Goal: Navigation & Orientation: Find specific page/section

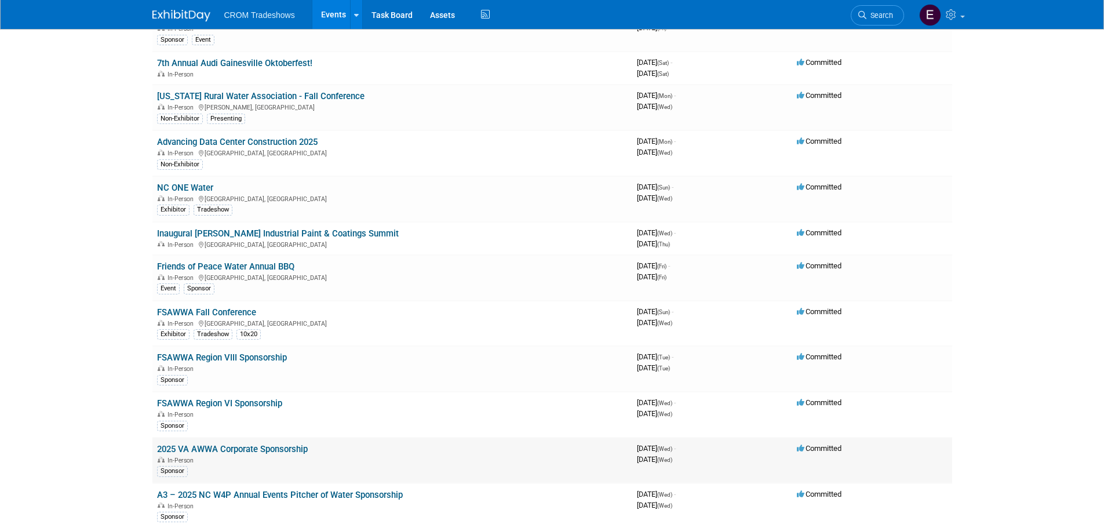
scroll to position [348, 0]
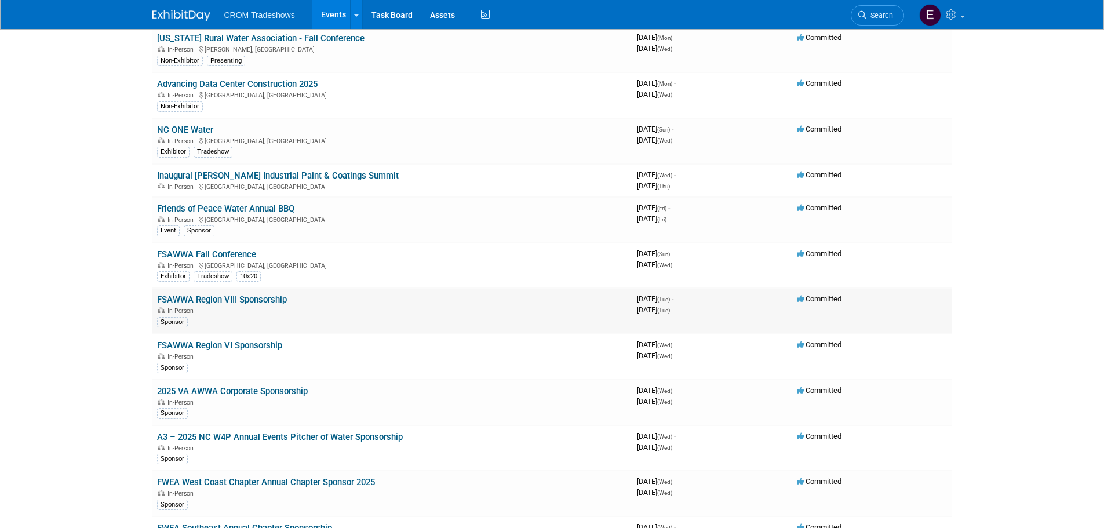
click at [278, 301] on link "FSAWWA Region VIII Sponsorship" at bounding box center [222, 299] width 130 height 10
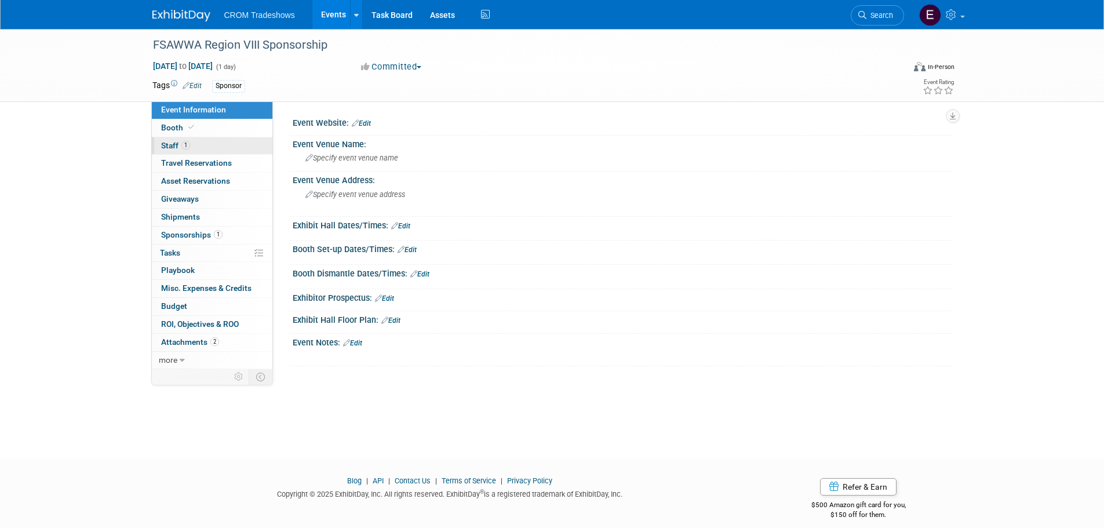
click at [182, 143] on span "1" at bounding box center [185, 145] width 9 height 9
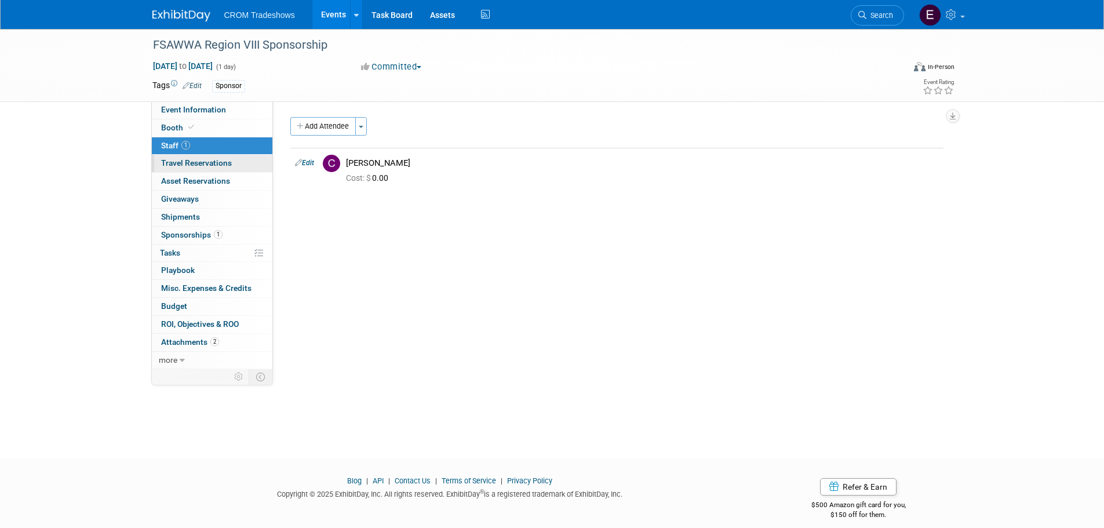
click at [182, 166] on span "Travel Reservations 0" at bounding box center [196, 162] width 71 height 9
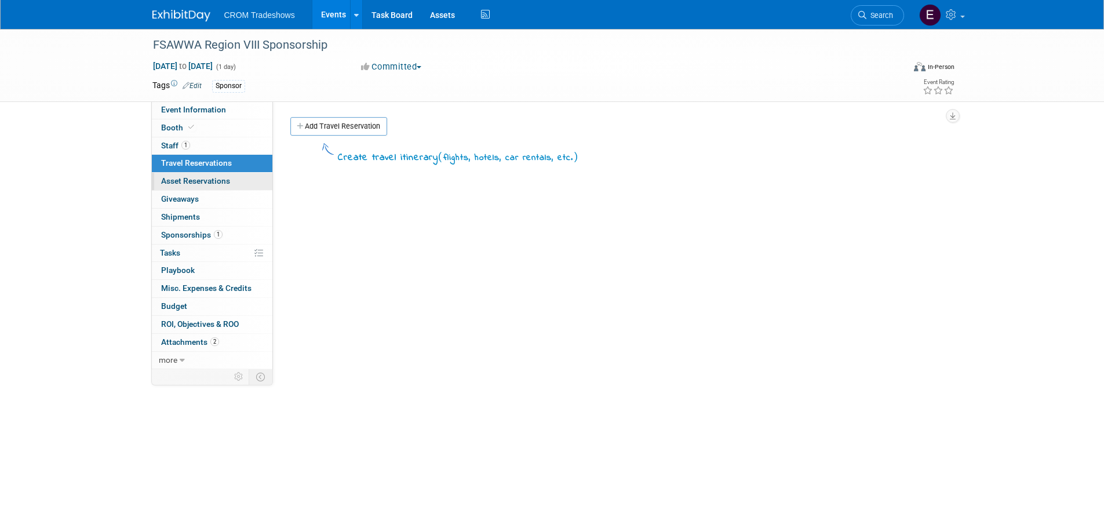
click at [186, 182] on span "Asset Reservations 0" at bounding box center [195, 180] width 69 height 9
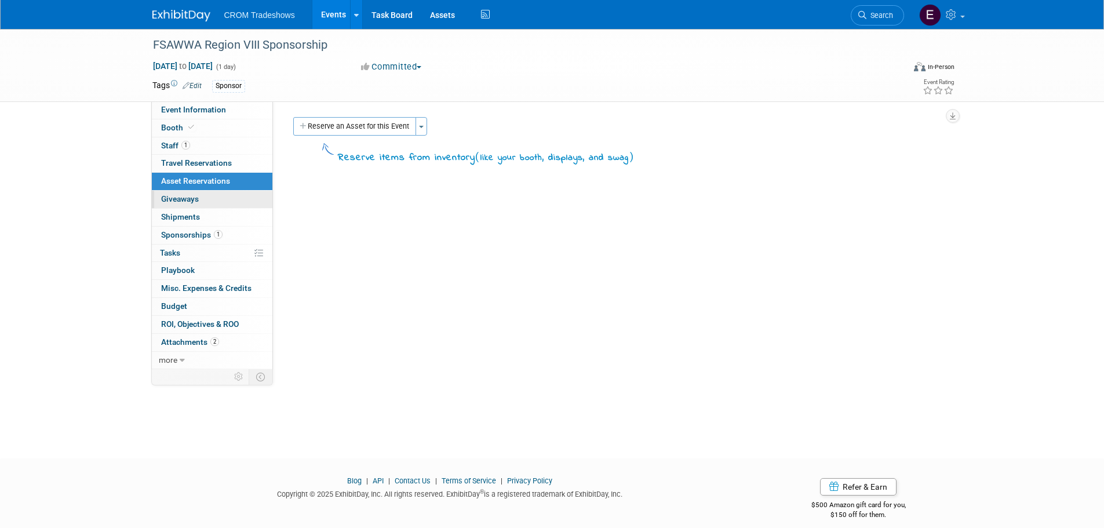
click at [184, 200] on span "Giveaways 0" at bounding box center [180, 198] width 38 height 9
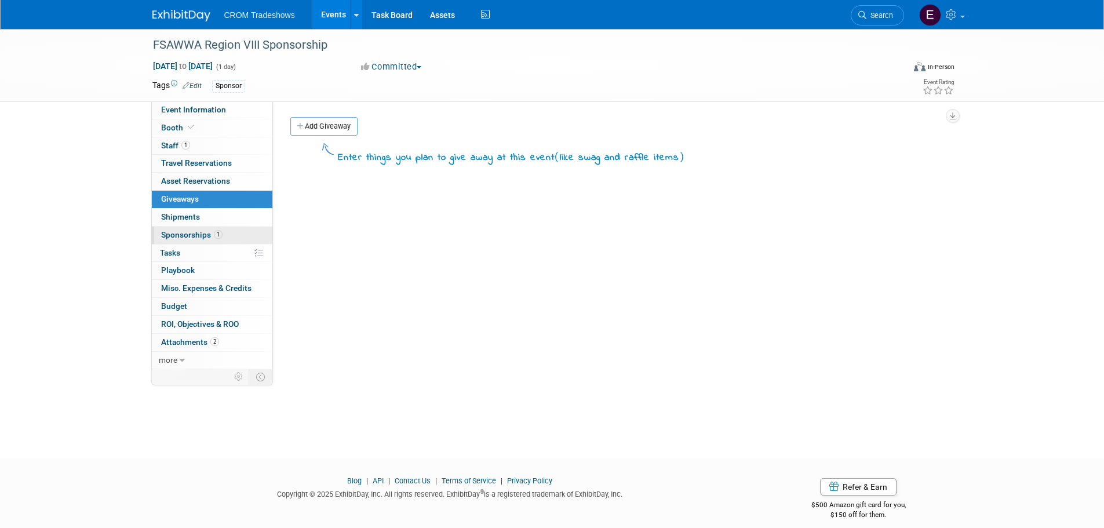
click at [179, 238] on span "Sponsorships 1" at bounding box center [191, 234] width 61 height 9
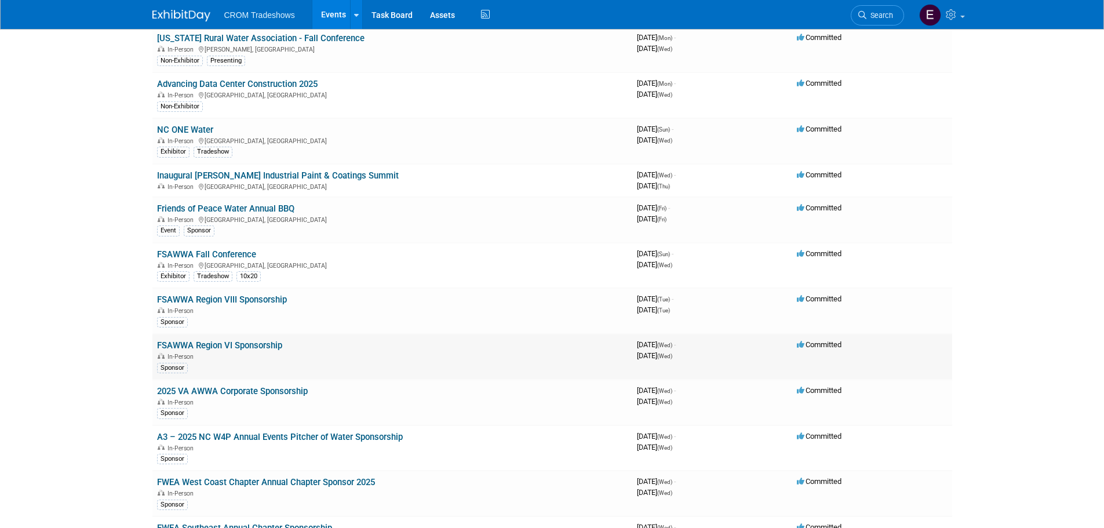
click at [236, 349] on link "FSAWWA Region VI Sponsorship" at bounding box center [219, 345] width 125 height 10
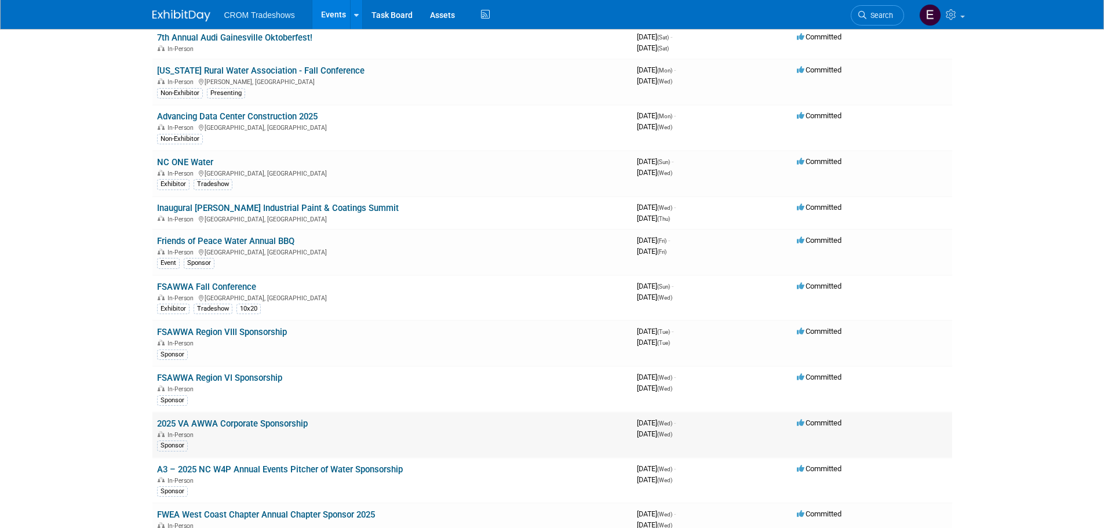
scroll to position [290, 0]
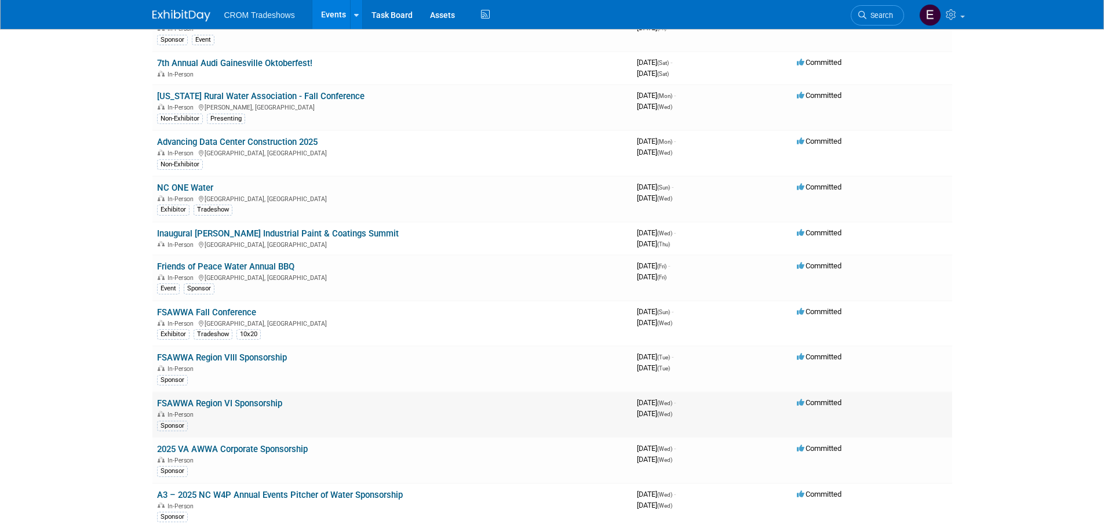
click at [242, 405] on link "FSAWWA Region VI Sponsorship" at bounding box center [219, 403] width 125 height 10
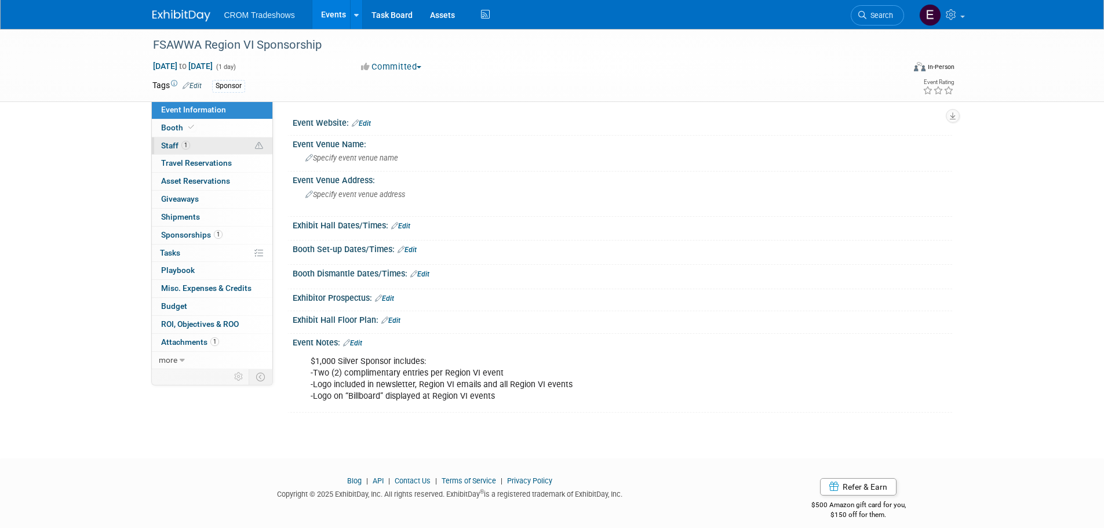
click at [189, 146] on span "1" at bounding box center [185, 145] width 9 height 9
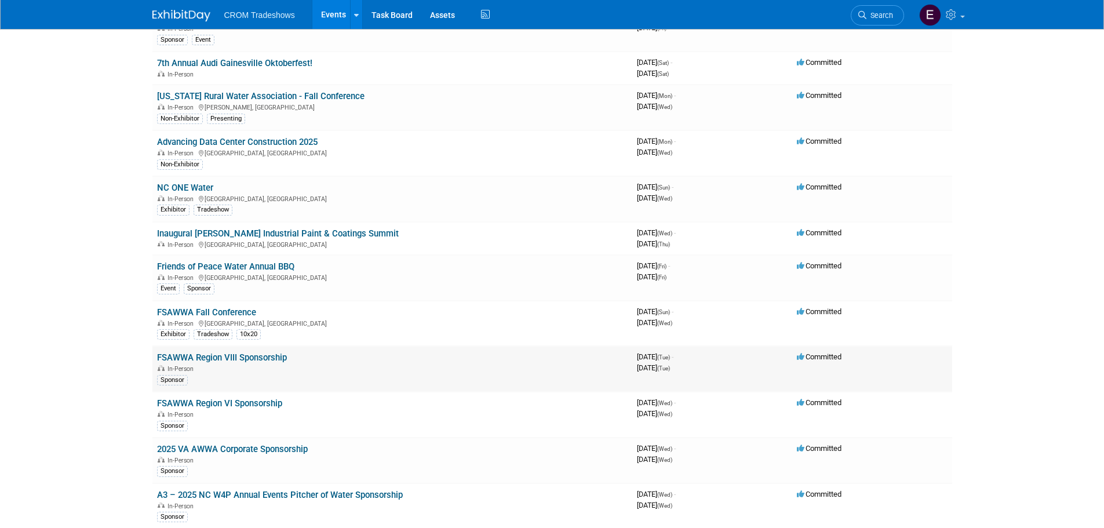
click at [231, 359] on link "FSAWWA Region VIII Sponsorship" at bounding box center [222, 357] width 130 height 10
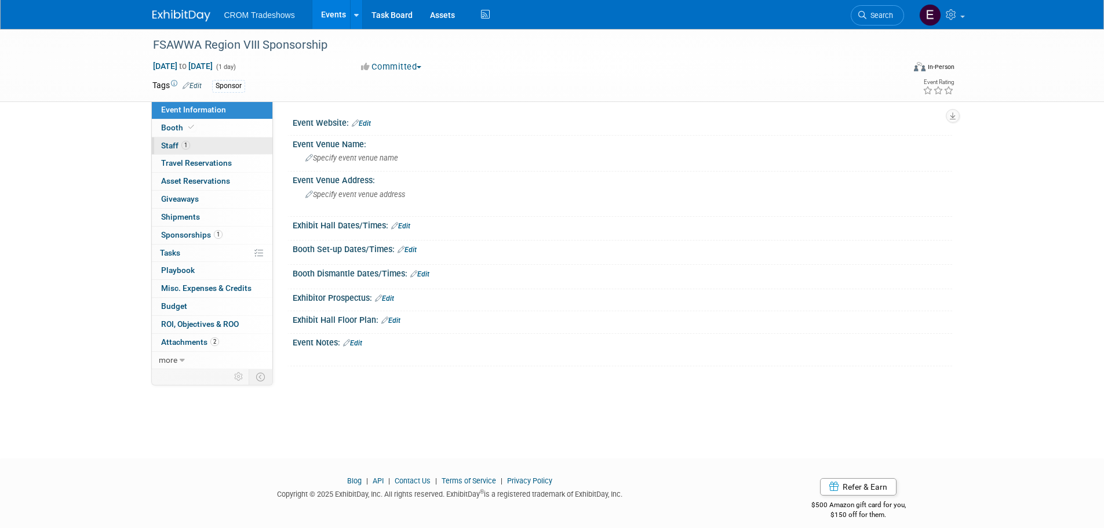
click at [193, 138] on link "1 Staff 1" at bounding box center [212, 145] width 120 height 17
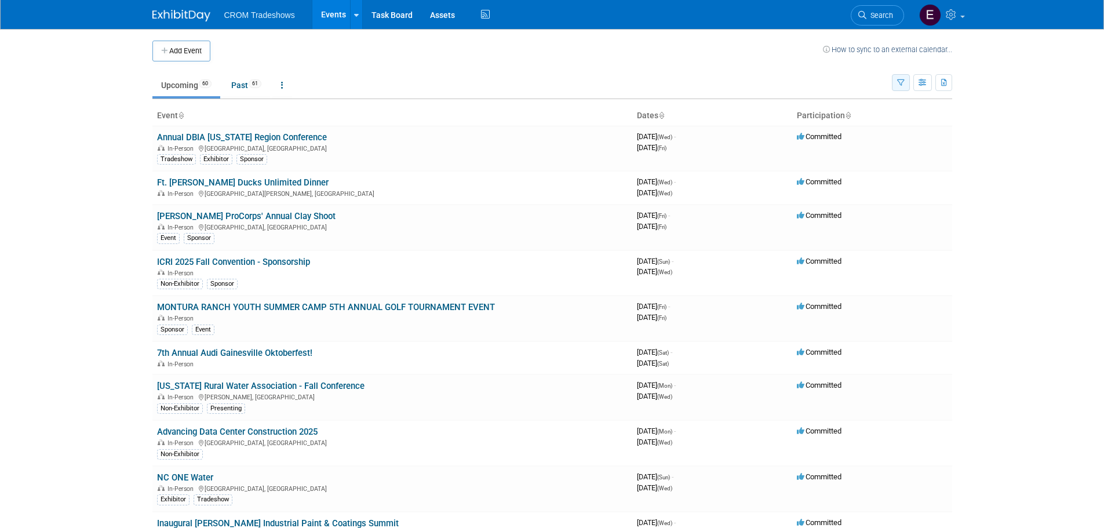
click at [901, 88] on button "button" at bounding box center [901, 82] width 18 height 17
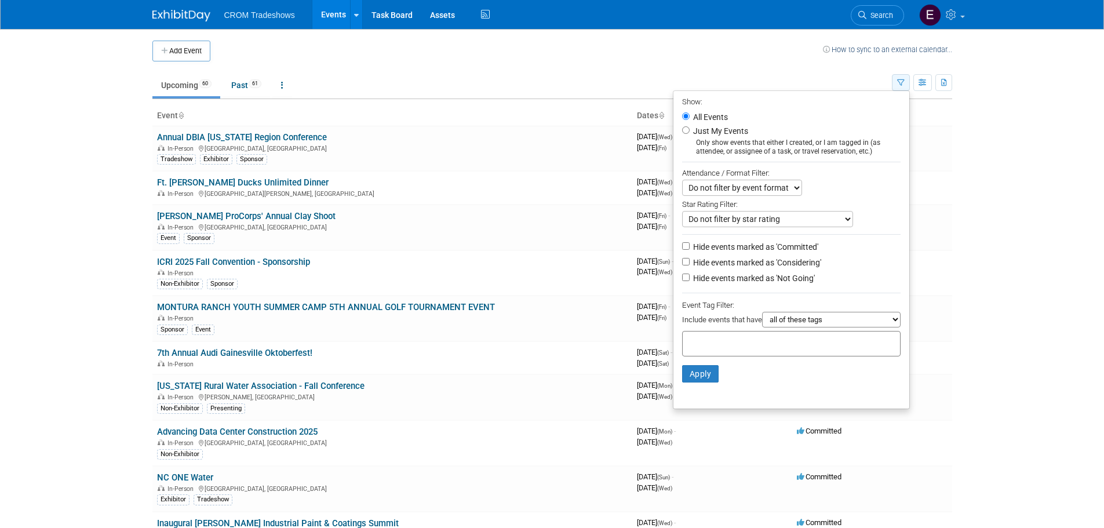
click at [901, 88] on button "button" at bounding box center [901, 82] width 18 height 17
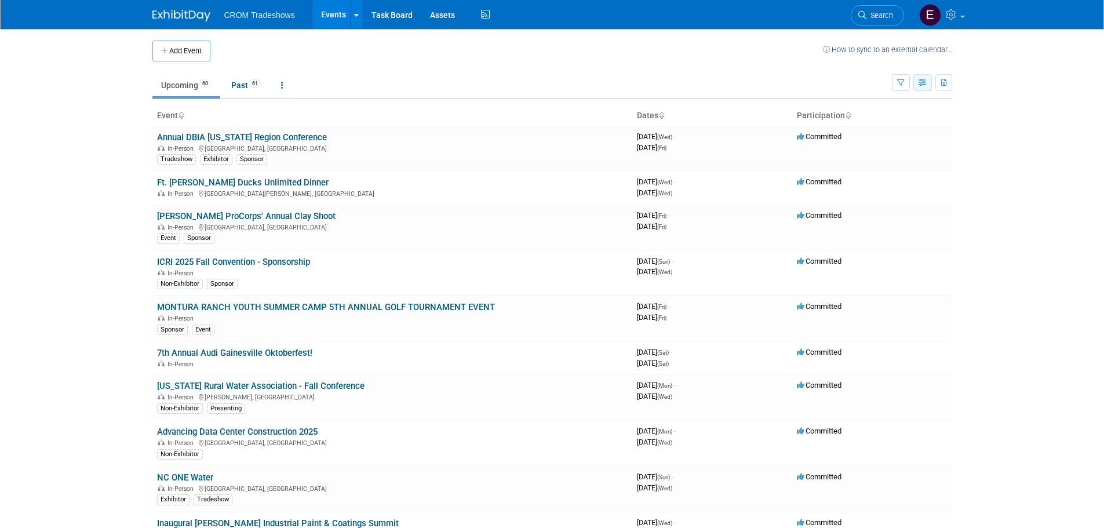
click at [922, 84] on icon "button" at bounding box center [922, 83] width 9 height 8
click at [875, 153] on link "Calendar View" at bounding box center [873, 159] width 97 height 16
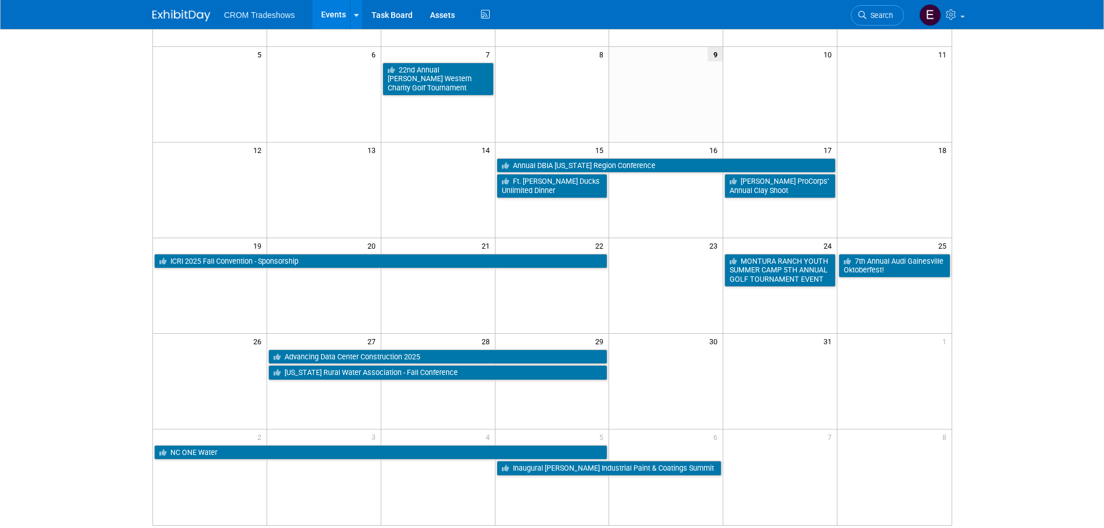
scroll to position [12, 0]
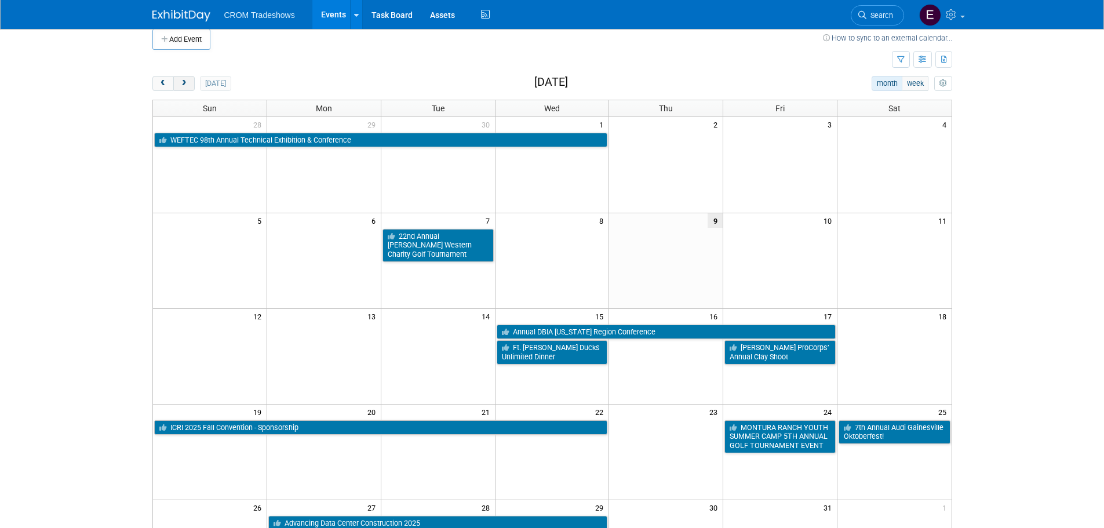
click at [180, 85] on span "next" at bounding box center [184, 84] width 9 height 8
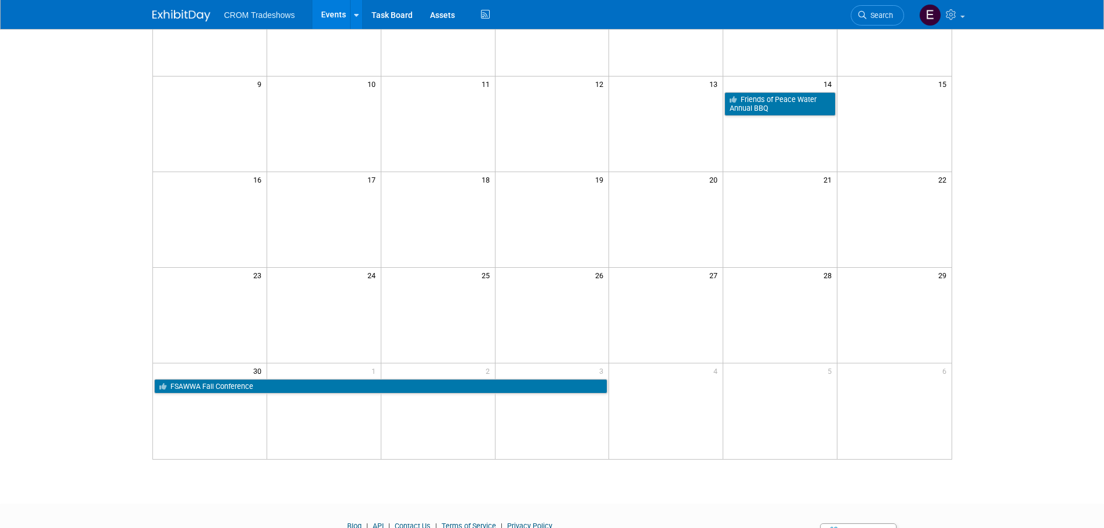
scroll to position [243, 0]
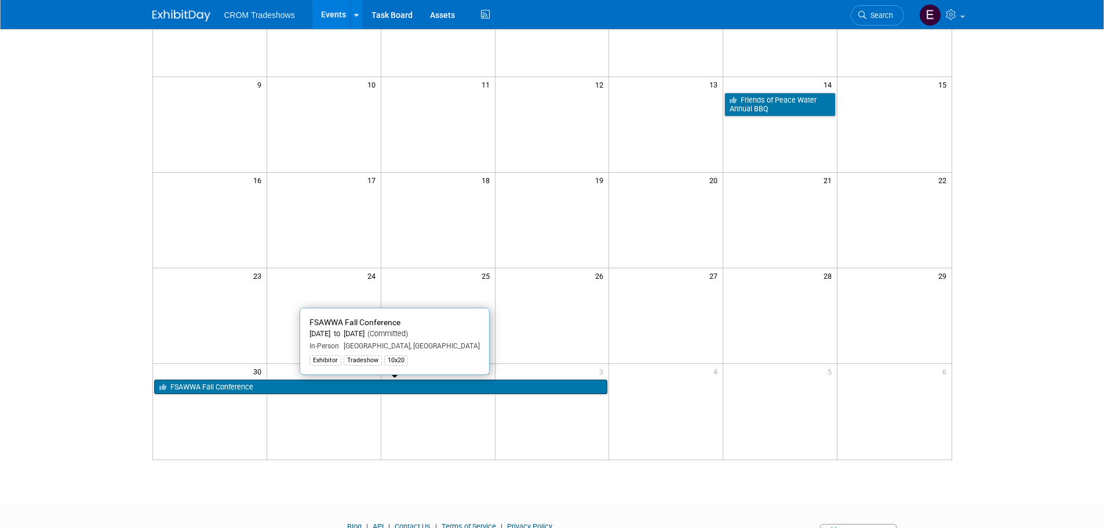
click at [447, 384] on link "FSAWWA Fall Conference" at bounding box center [381, 386] width 454 height 15
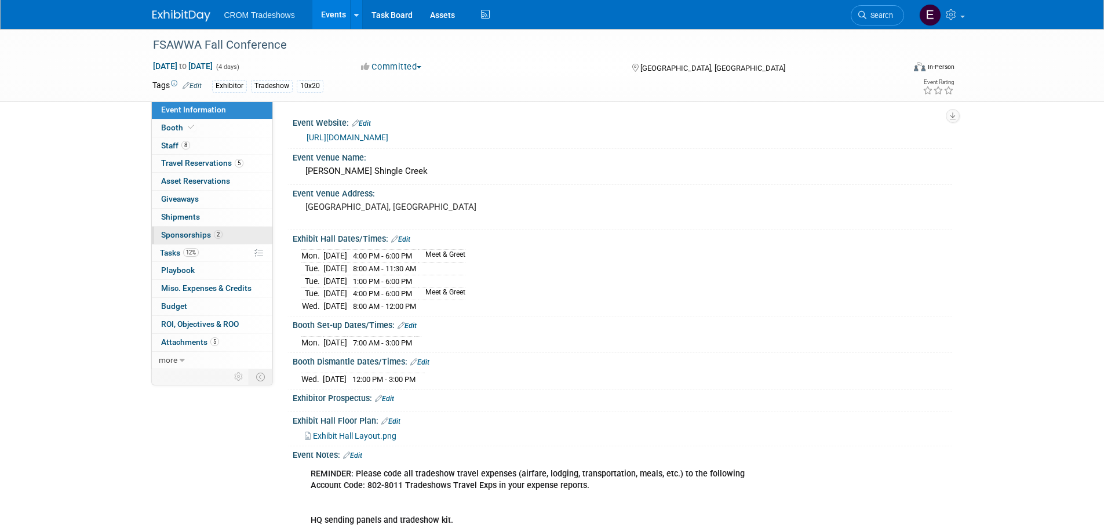
click at [231, 233] on link "2 Sponsorships 2" at bounding box center [212, 235] width 120 height 17
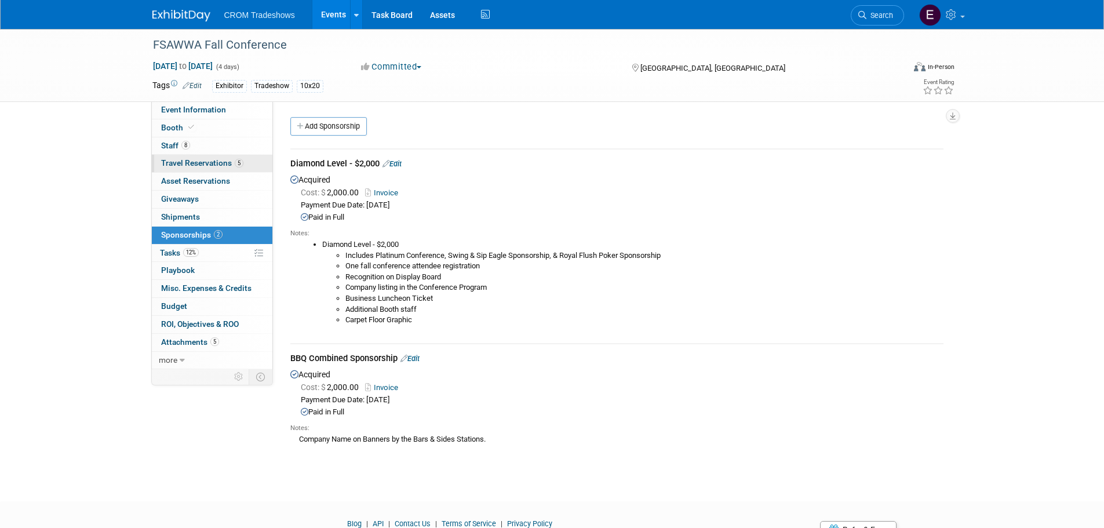
click at [190, 164] on span "Travel Reservations 5" at bounding box center [202, 162] width 82 height 9
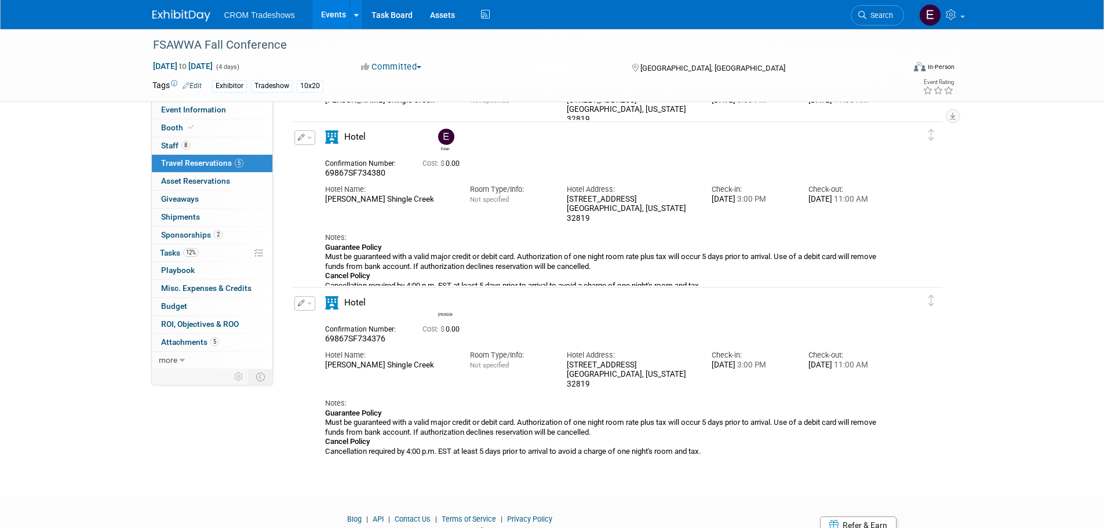
scroll to position [463, 0]
